Goal: Task Accomplishment & Management: Manage account settings

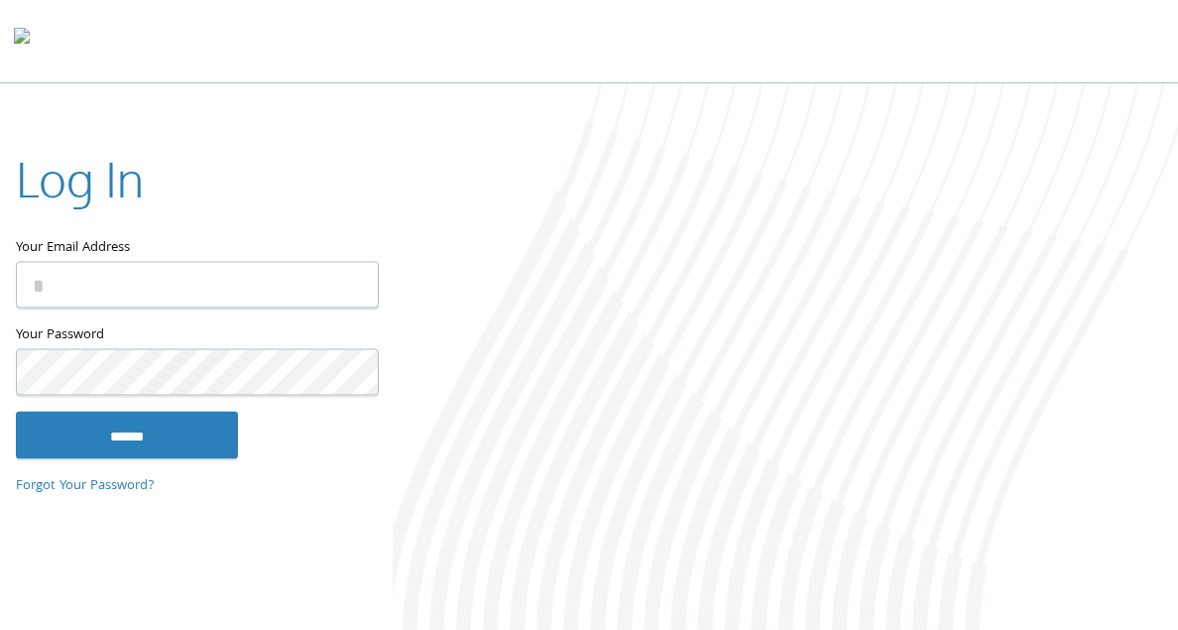
click at [186, 291] on input "Your Email Address" at bounding box center [197, 284] width 363 height 47
click at [0, 601] on com-1password-button at bounding box center [0, 634] width 0 height 0
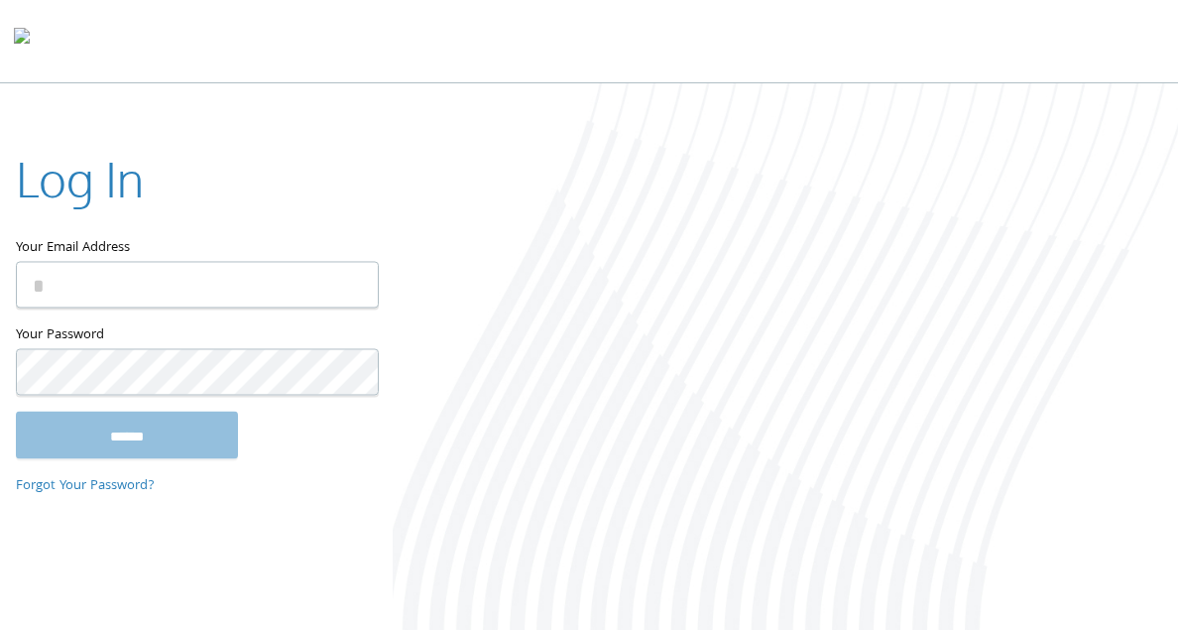
type input "**********"
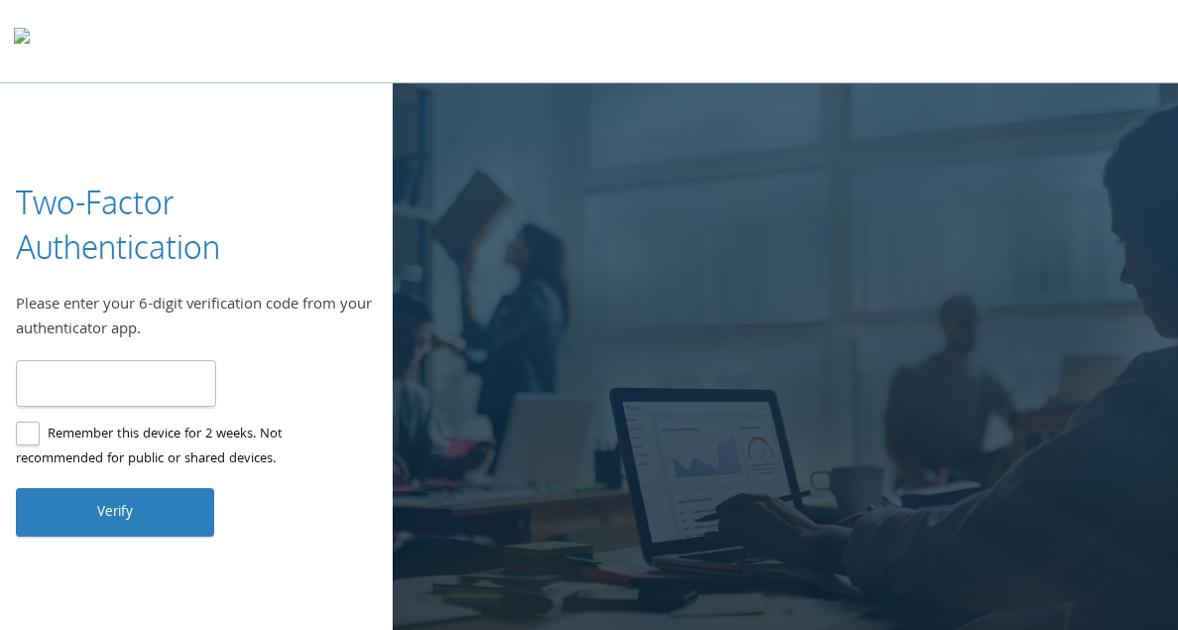
type input "******"
